Goal: Find specific page/section: Find specific page/section

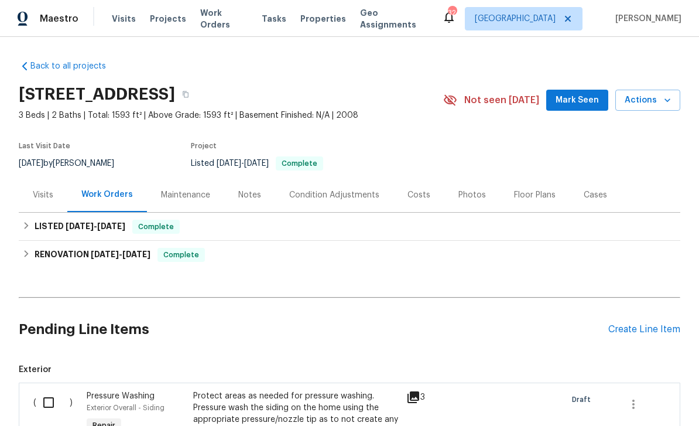
click at [317, 23] on span "Properties" at bounding box center [323, 19] width 46 height 12
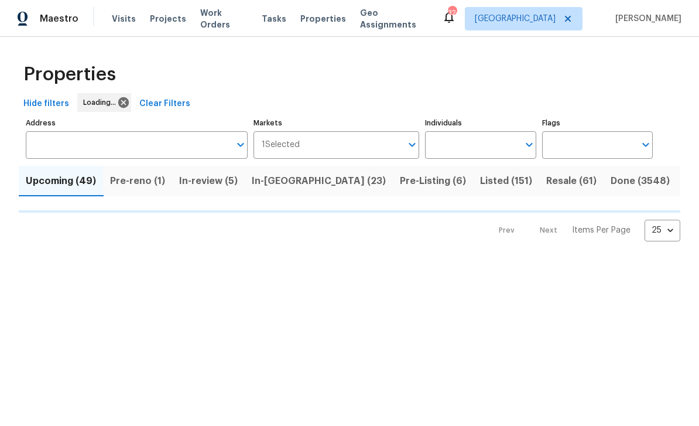
click at [187, 148] on input "Address" at bounding box center [128, 145] width 204 height 28
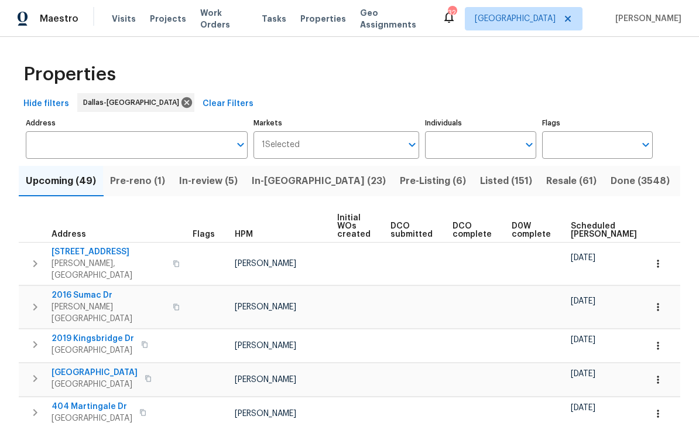
click at [158, 142] on input "Address" at bounding box center [128, 145] width 204 height 28
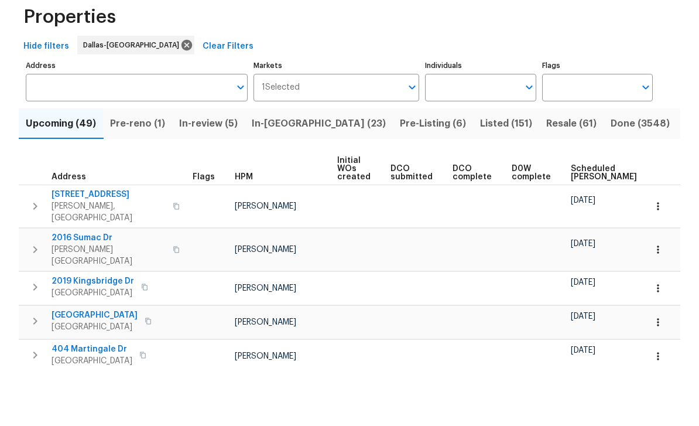
scroll to position [37, 0]
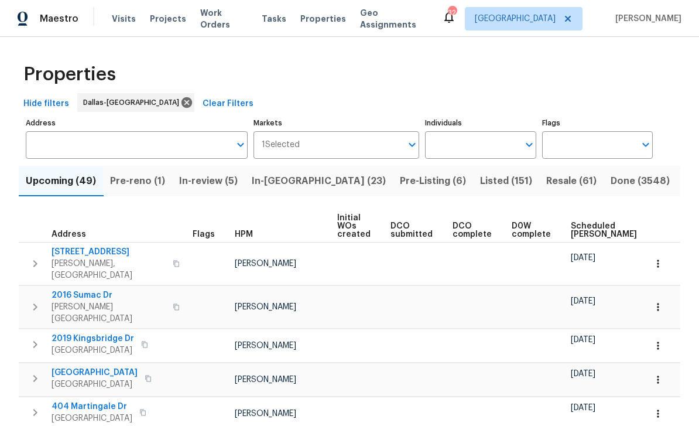
click at [148, 131] on input "Address" at bounding box center [128, 145] width 204 height 28
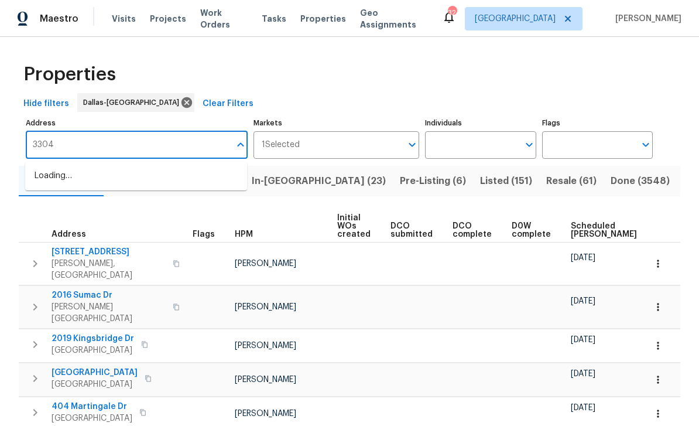
type input "3304"
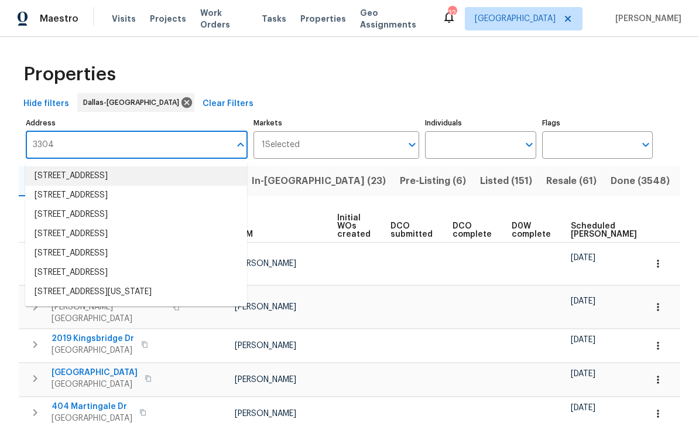
click at [193, 166] on li "[STREET_ADDRESS]" at bounding box center [136, 175] width 222 height 19
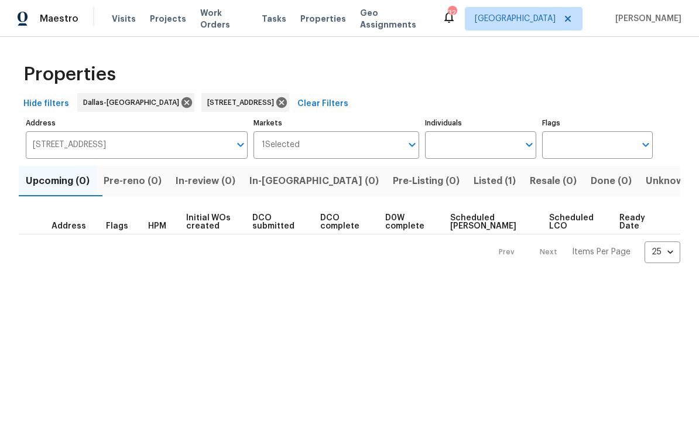
click at [474, 175] on span "Listed (1)" at bounding box center [495, 181] width 42 height 16
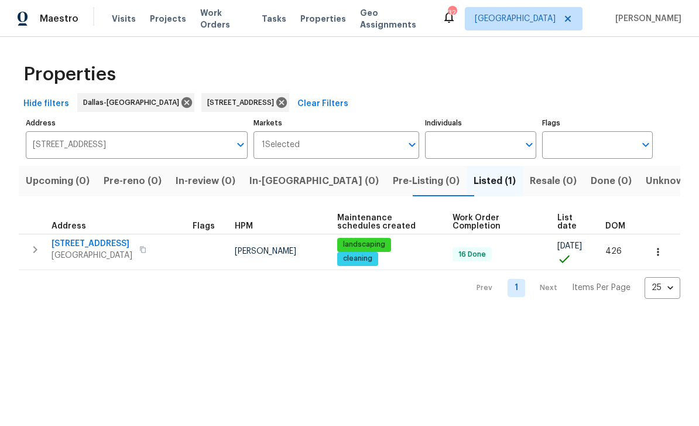
click at [150, 252] on button "button" at bounding box center [143, 249] width 14 height 16
